Goal: Navigation & Orientation: Find specific page/section

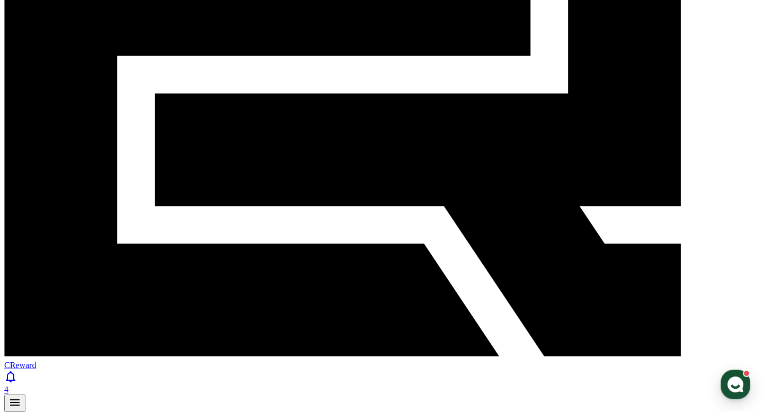
scroll to position [214, 0]
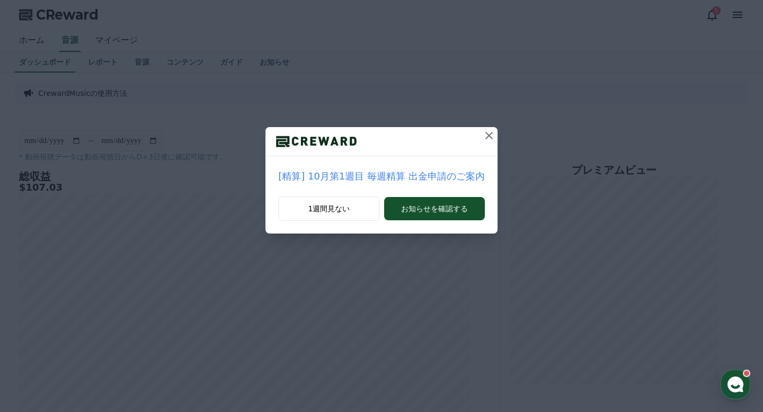
click at [491, 137] on icon at bounding box center [489, 135] width 13 height 13
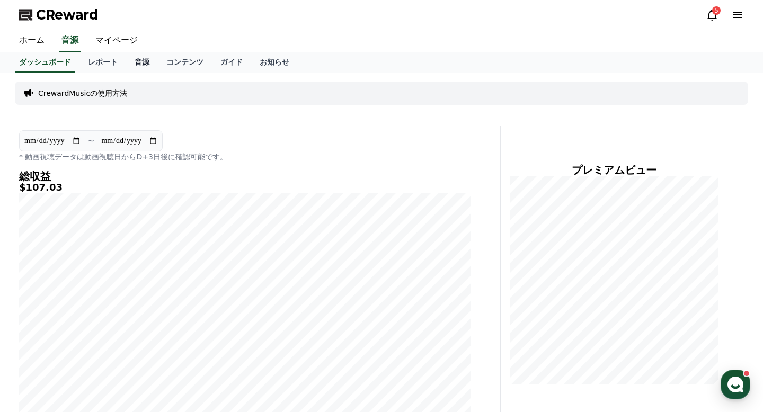
click at [139, 61] on link "音源" at bounding box center [142, 62] width 32 height 20
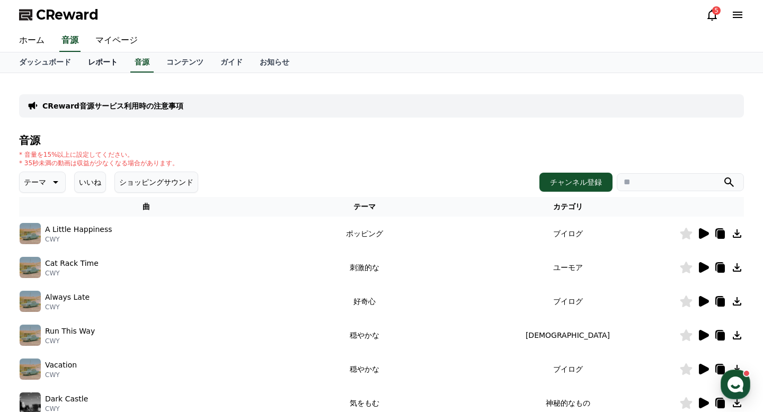
click at [96, 66] on link "レポート" at bounding box center [102, 62] width 47 height 20
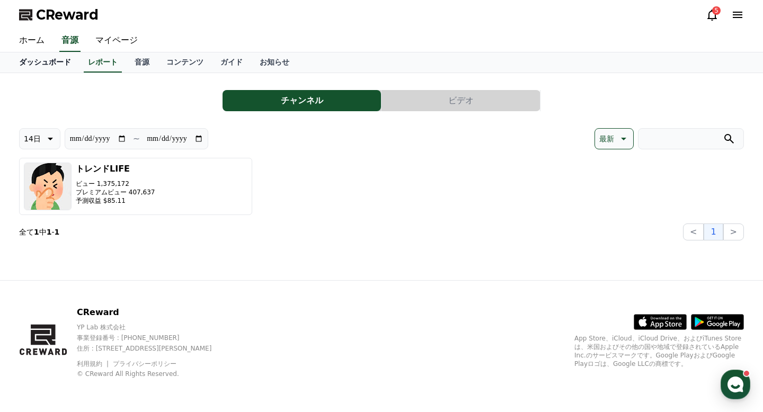
click at [52, 64] on link "ダッシュボード" at bounding box center [45, 62] width 69 height 20
